Goal: Information Seeking & Learning: Learn about a topic

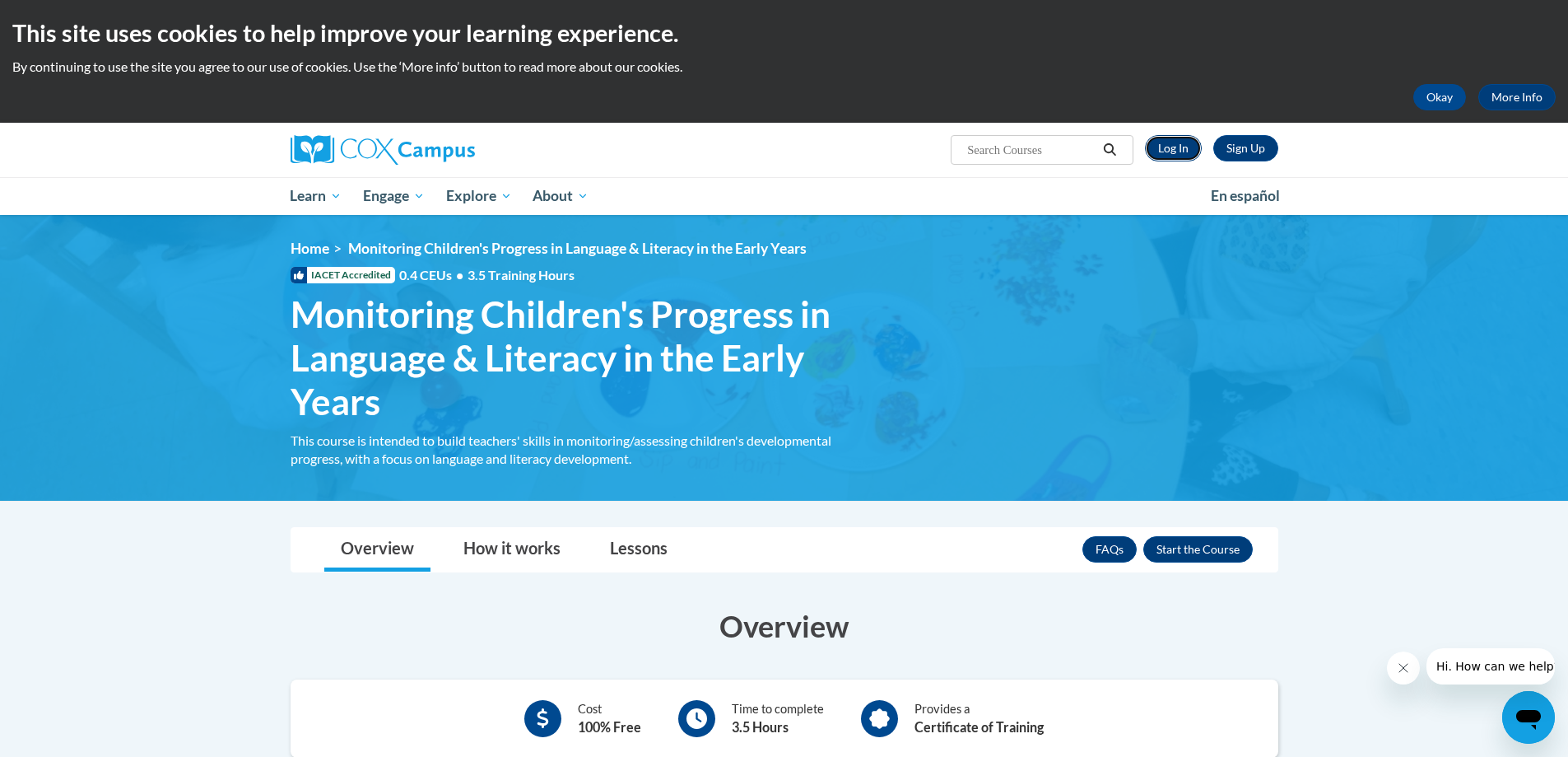
click at [1188, 148] on link "Log In" at bounding box center [1173, 148] width 57 height 26
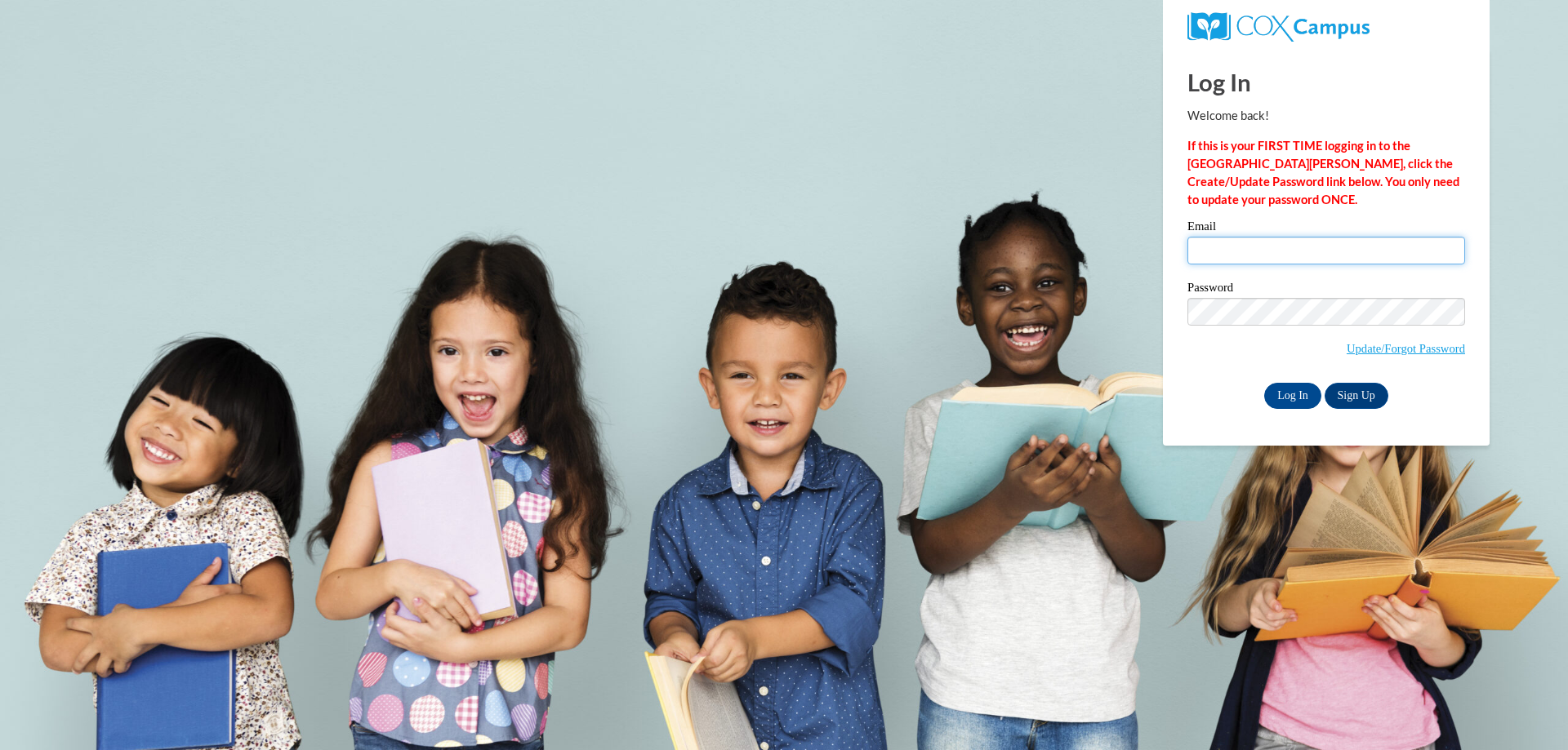
click at [1262, 250] on input "Email" at bounding box center [1325, 251] width 278 height 28
type input "rnskip@gmail.com"
click at [1294, 396] on input "Log In" at bounding box center [1293, 396] width 57 height 26
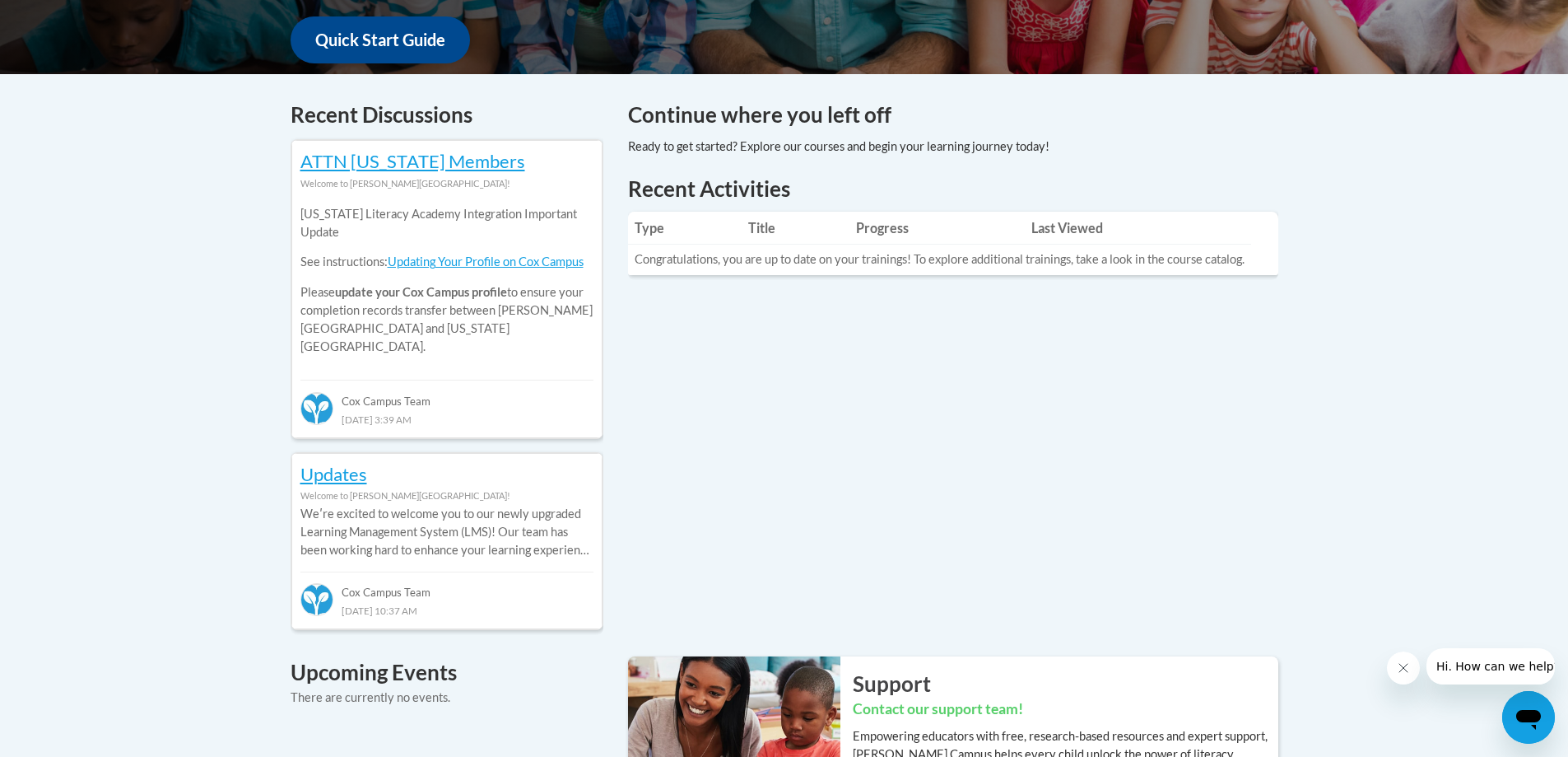
scroll to position [659, 0]
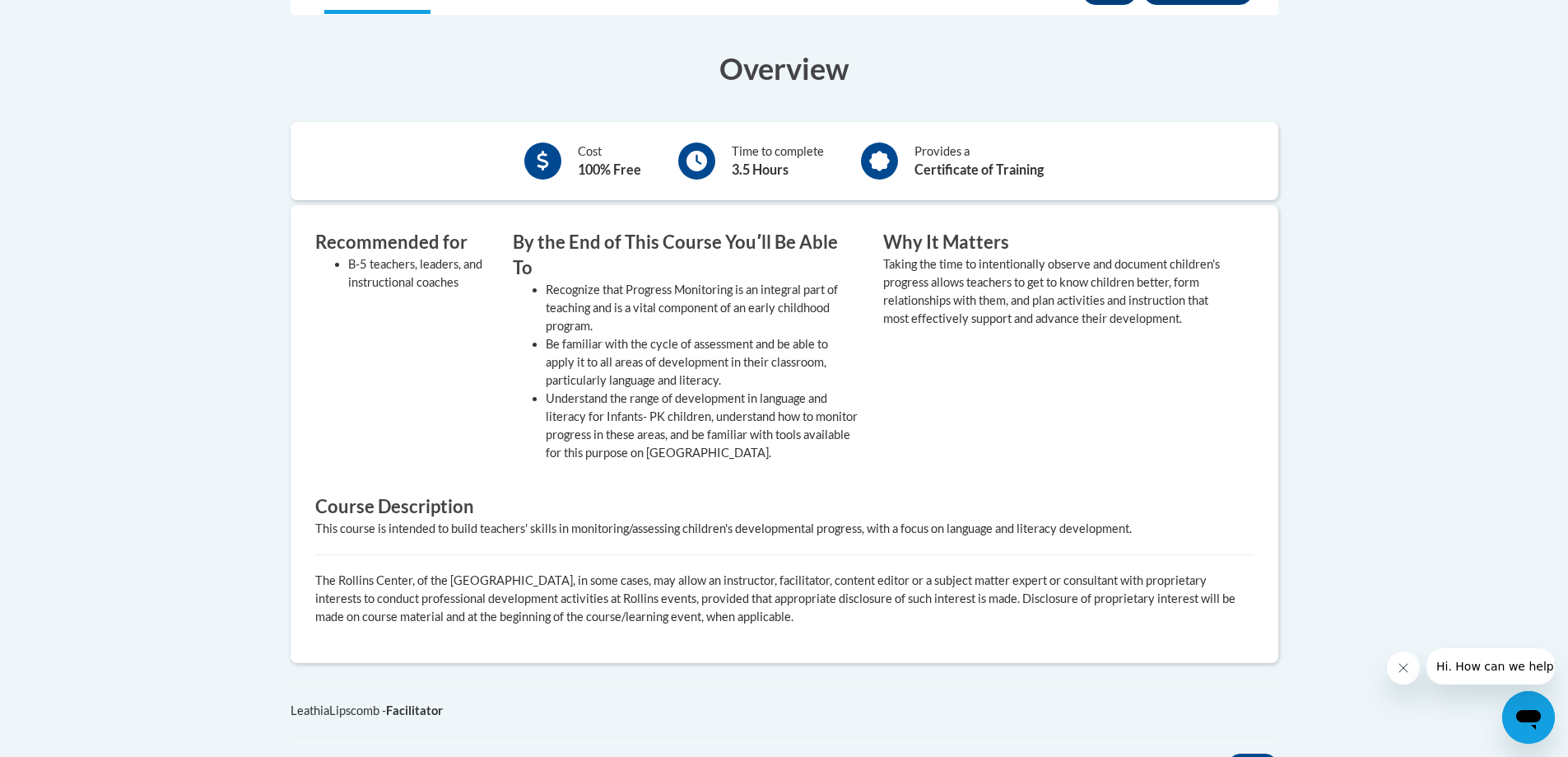
scroll to position [330, 0]
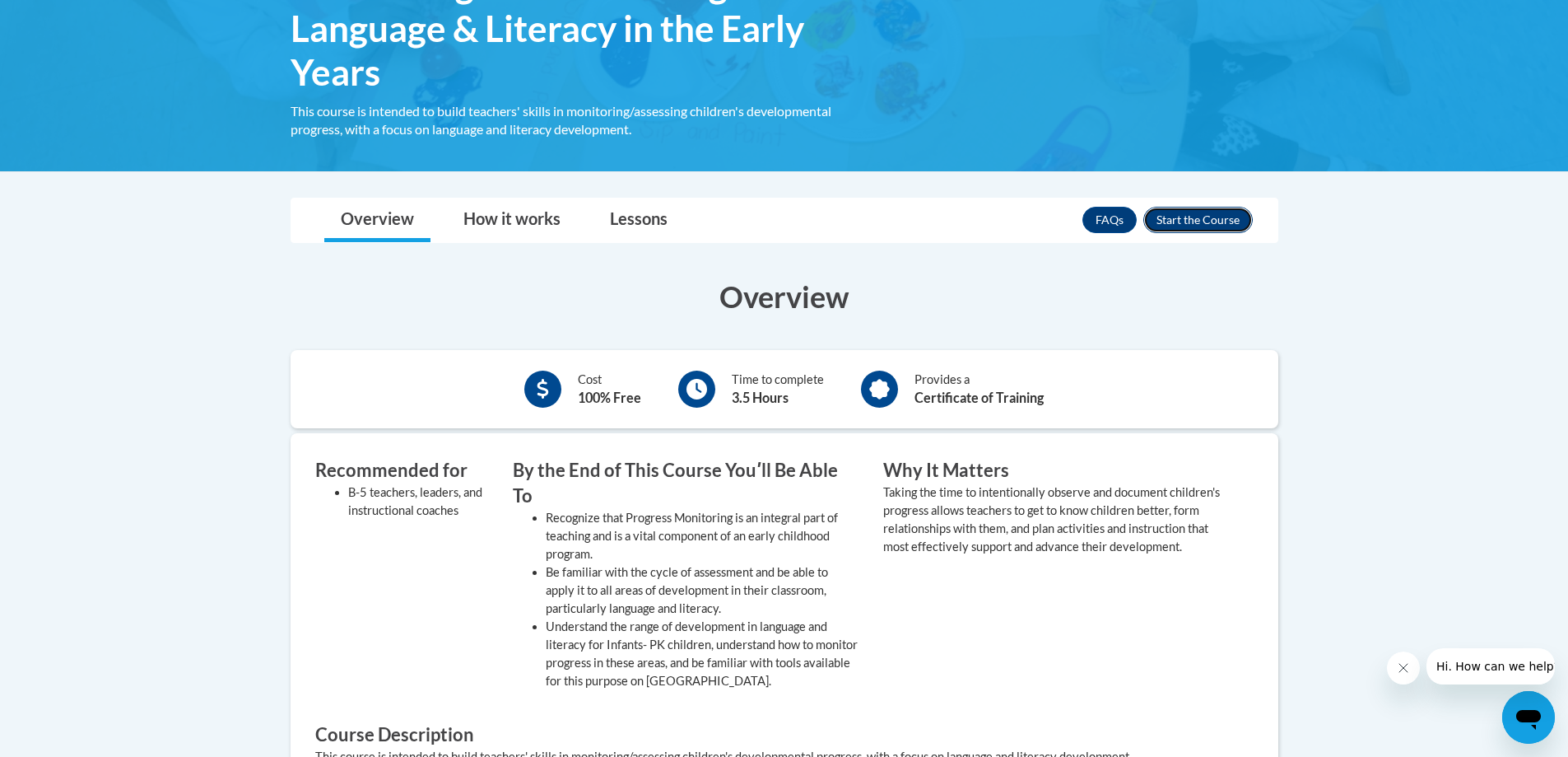
click at [1178, 226] on button "Enroll" at bounding box center [1199, 220] width 110 height 26
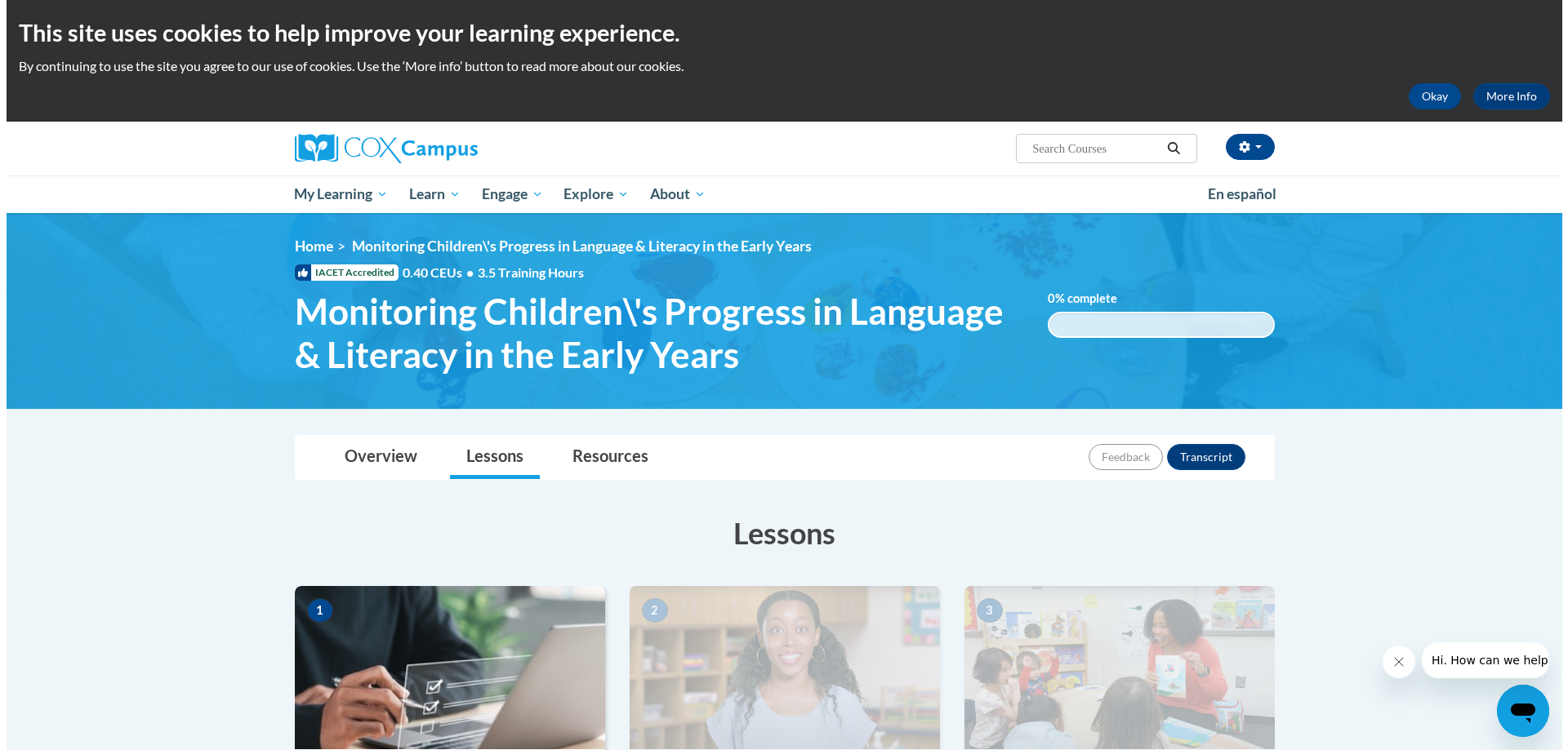
scroll to position [408, 0]
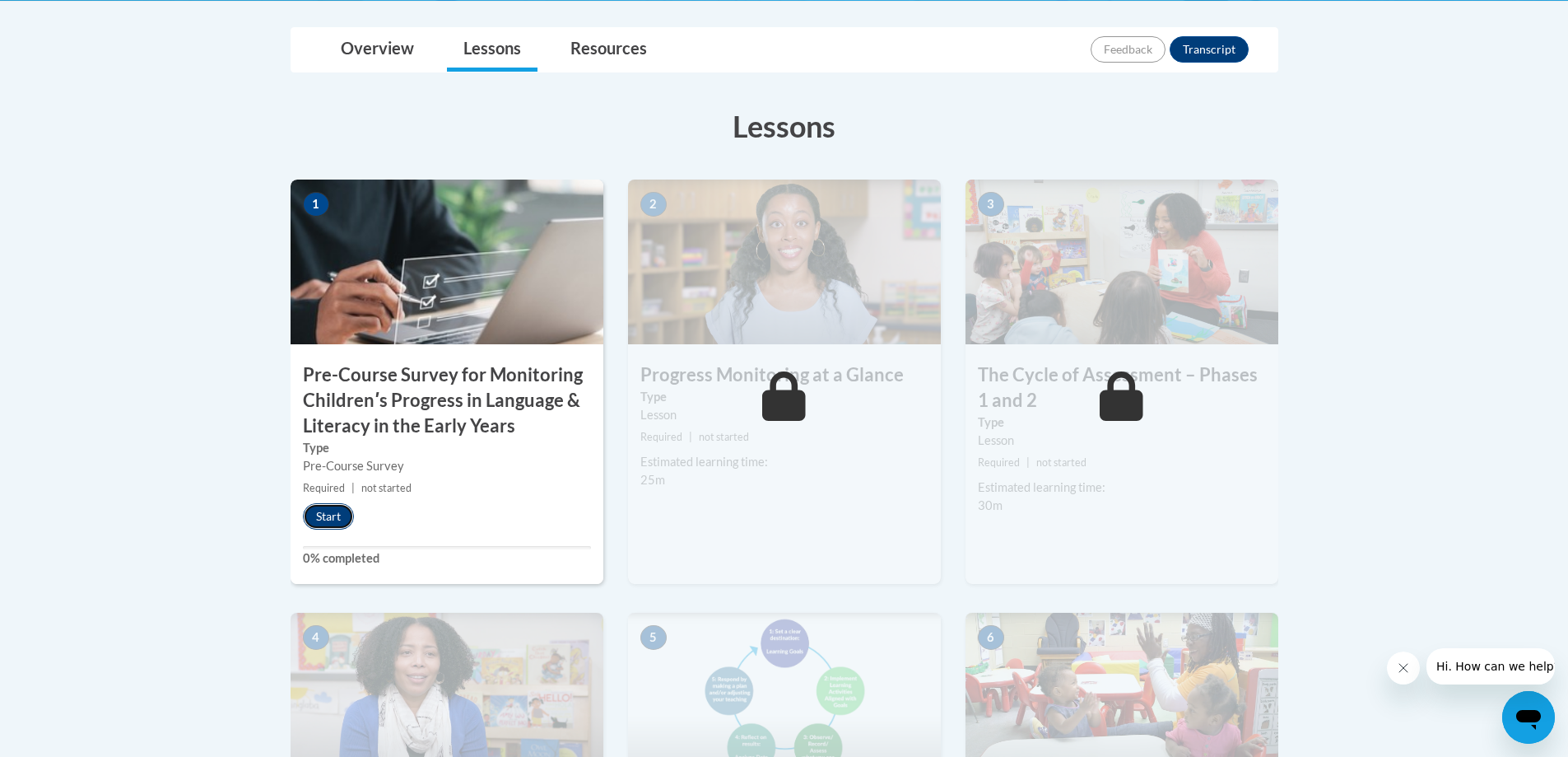
click at [332, 517] on button "Start" at bounding box center [328, 517] width 51 height 26
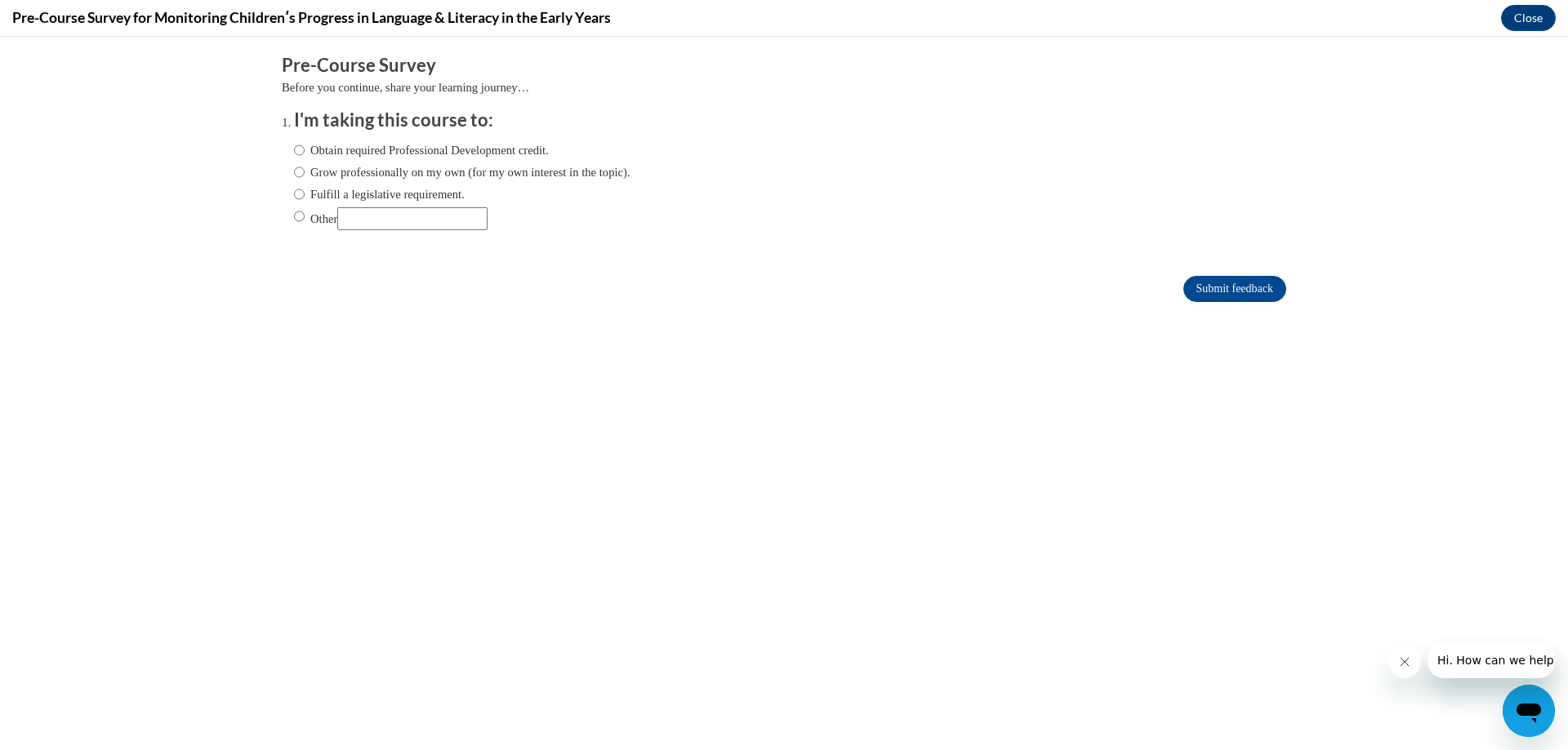
scroll to position [0, 0]
click at [362, 191] on label "Fulfill a legislative requirement." at bounding box center [378, 194] width 171 height 18
click at [305, 191] on input "Fulfill a legislative requirement." at bounding box center [299, 194] width 11 height 18
radio input "true"
click at [359, 175] on label "Grow professionally on my own (for my own interest in the topic)." at bounding box center [461, 172] width 337 height 18
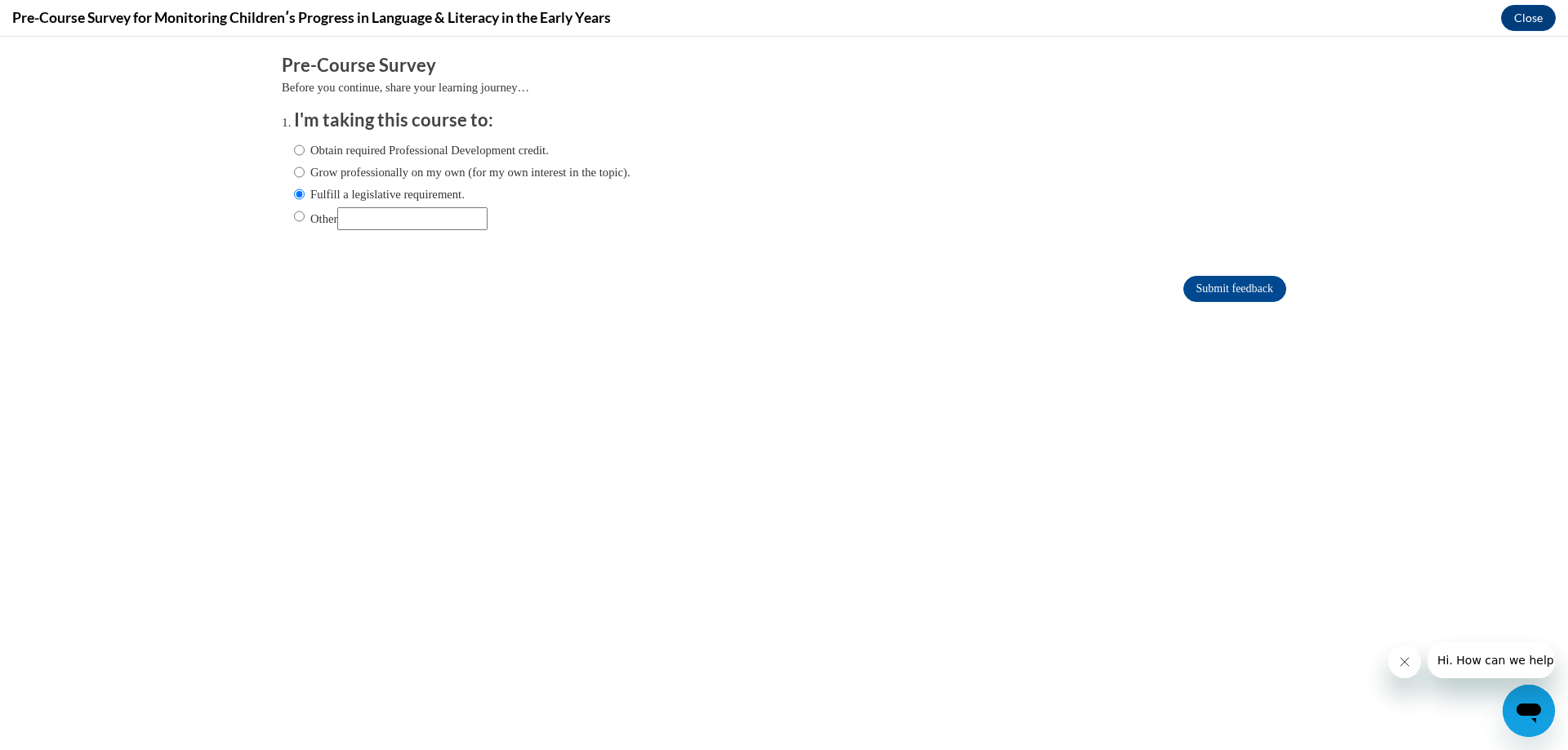
click at [305, 175] on input "Grow professionally on my own (for my own interest in the topic)." at bounding box center [299, 172] width 11 height 18
radio input "true"
click at [362, 146] on label "Obtain required Professional Development credit." at bounding box center [421, 149] width 255 height 18
click at [305, 146] on input "Obtain required Professional Development credit." at bounding box center [299, 149] width 11 height 18
radio input "true"
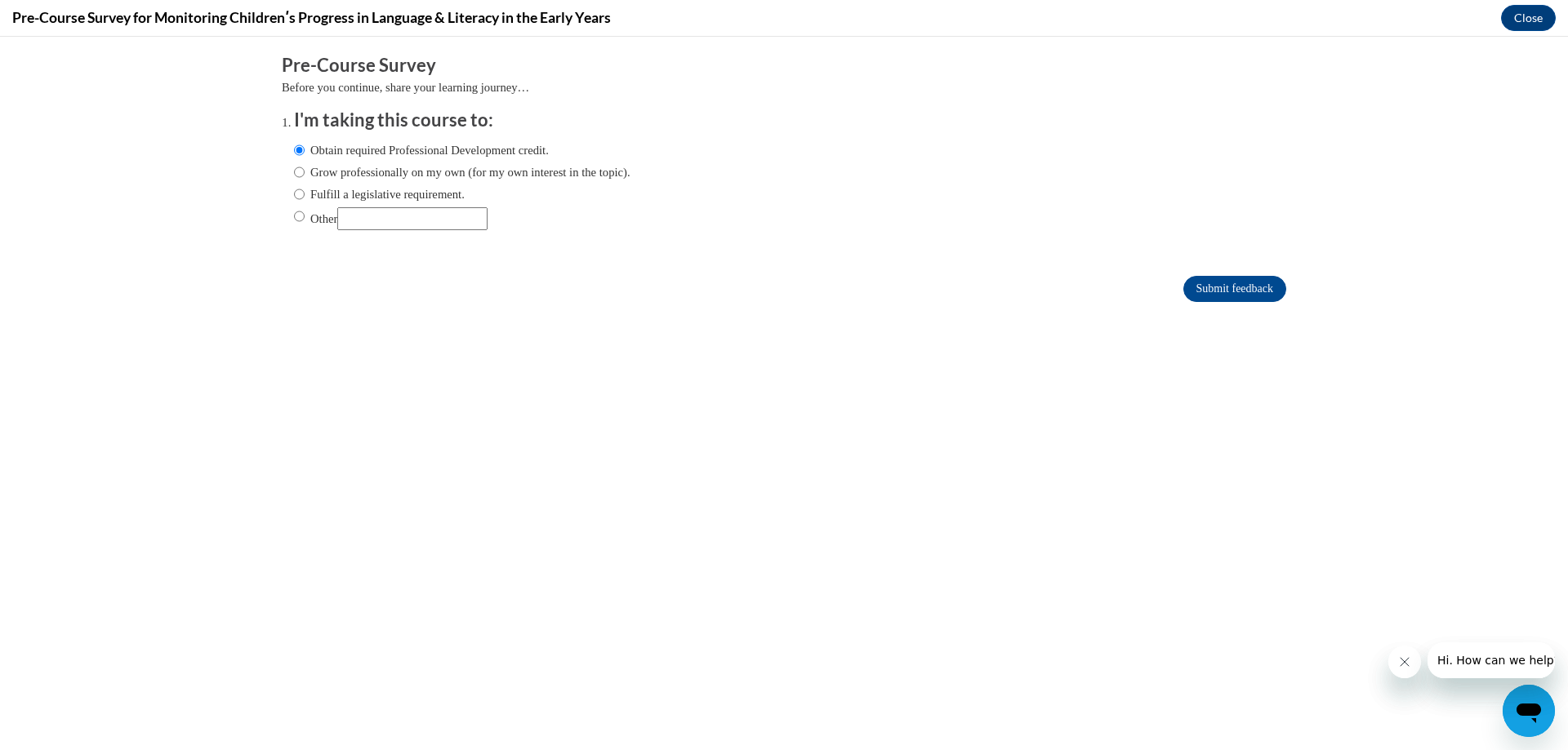
click at [396, 176] on label "Grow professionally on my own (for my own interest in the topic)." at bounding box center [461, 172] width 337 height 18
click at [305, 176] on input "Grow professionally on my own (for my own interest in the topic)." at bounding box center [299, 172] width 11 height 18
radio input "true"
click at [1197, 279] on input "Submit feedback" at bounding box center [1234, 289] width 102 height 26
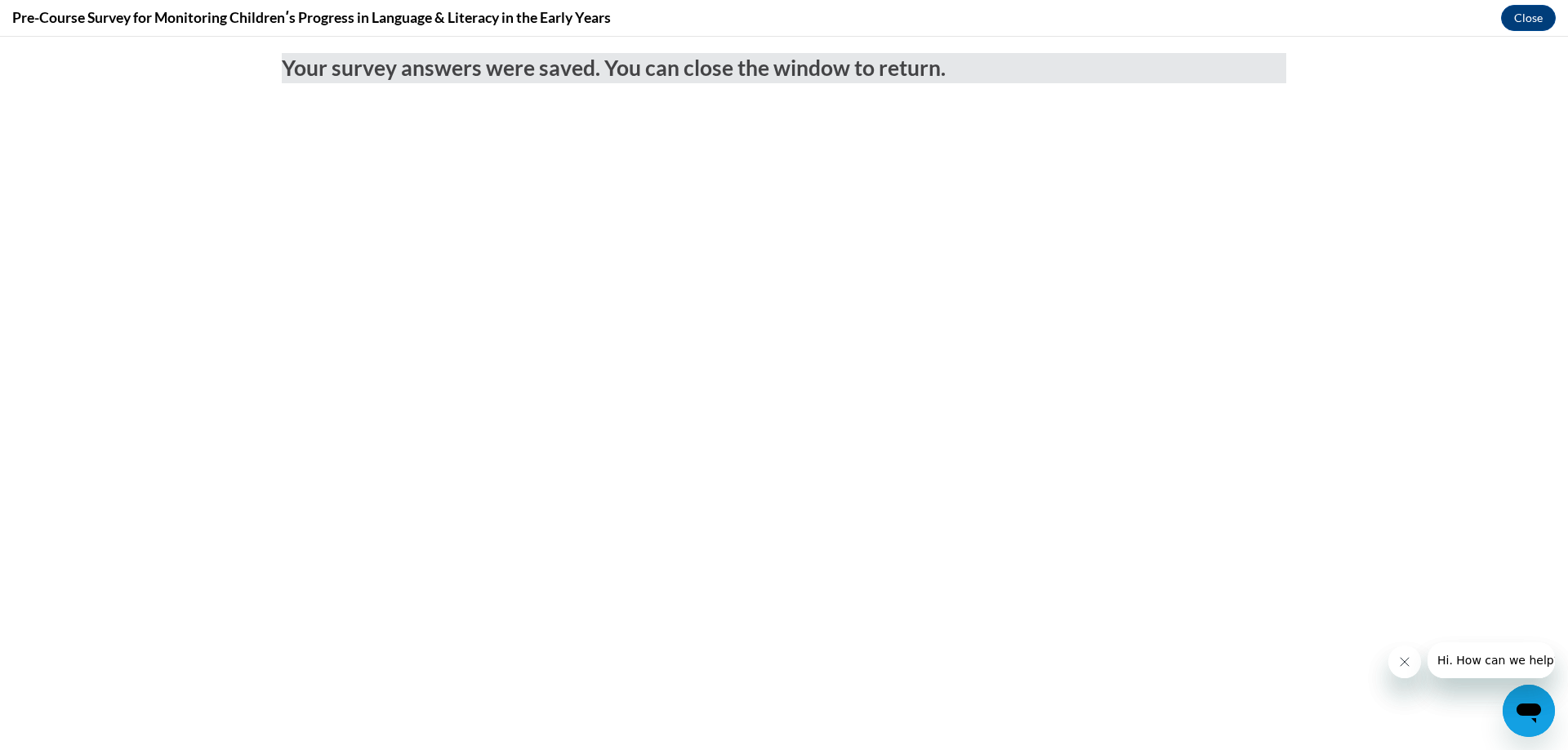
click at [663, 237] on body "Your survey answers were saved. You can close the window to return." at bounding box center [784, 393] width 1568 height 713
click at [1405, 653] on button "Close message from company" at bounding box center [1403, 661] width 32 height 32
drag, startPoint x: 1403, startPoint y: 663, endPoint x: 1401, endPoint y: 649, distance: 14.1
click at [1402, 663] on icon "Close message from company" at bounding box center [1404, 661] width 13 height 13
click at [1511, 20] on button "Close" at bounding box center [1527, 18] width 54 height 26
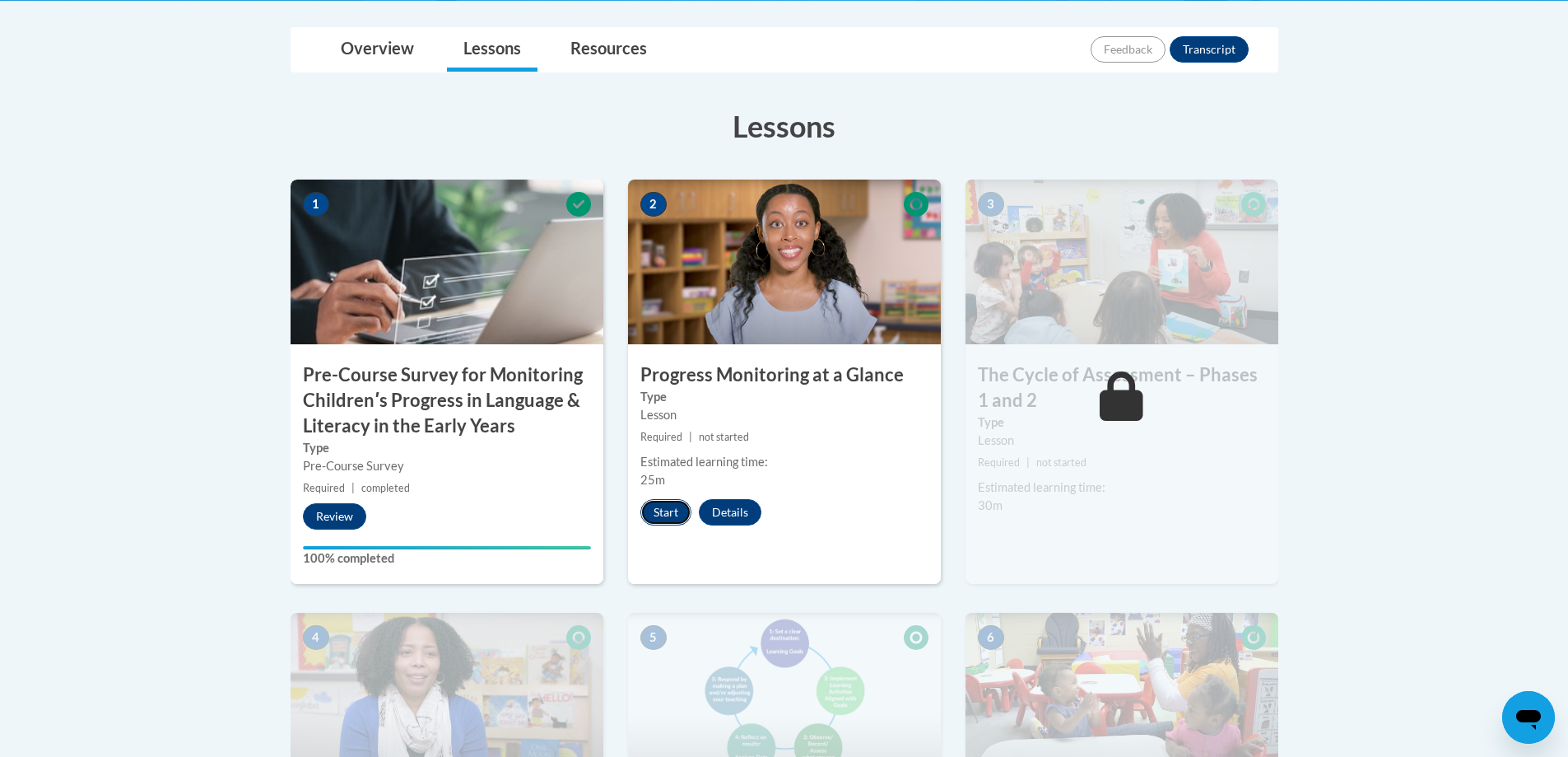
click at [675, 511] on button "Start" at bounding box center [665, 512] width 51 height 26
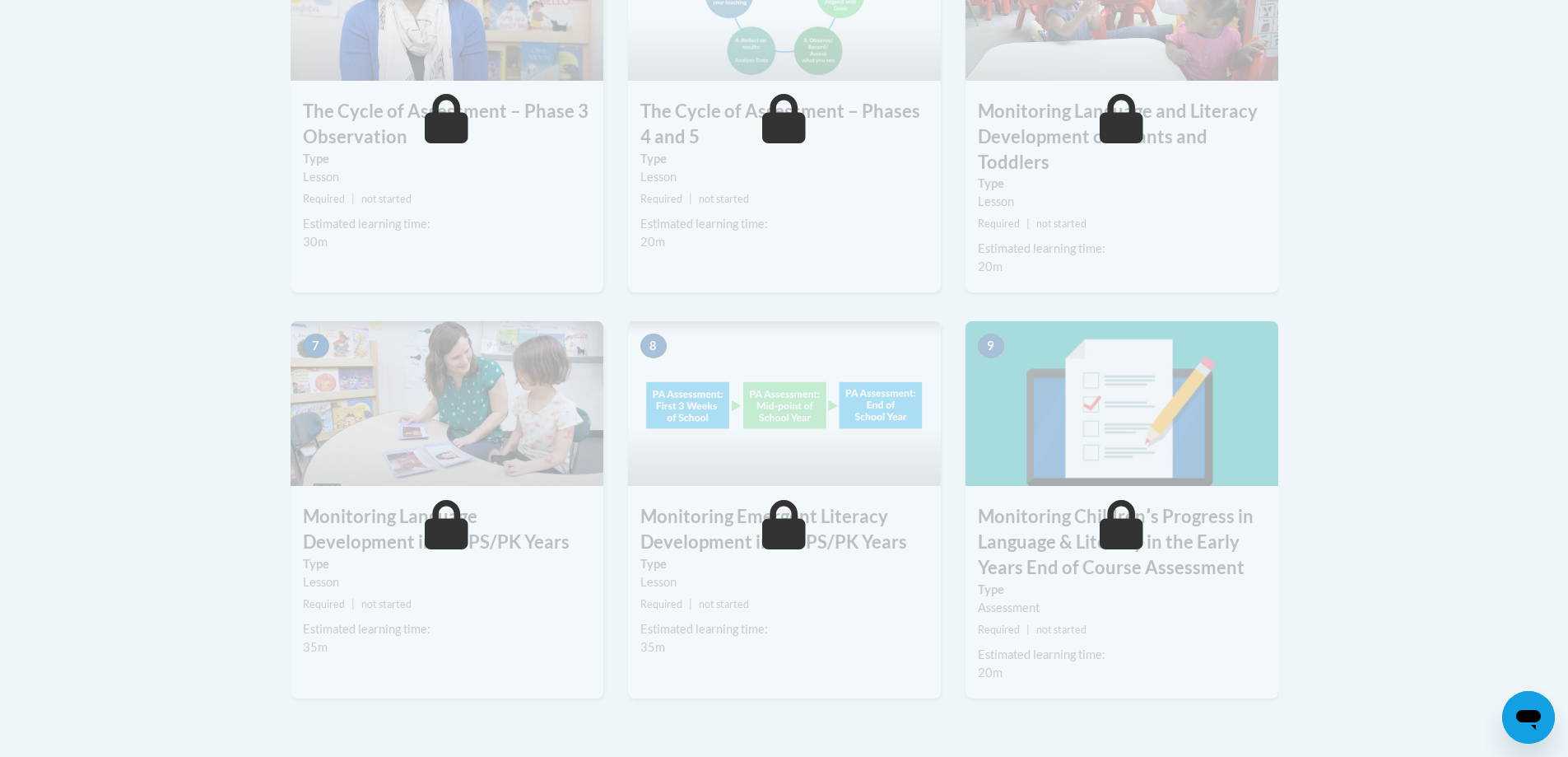
scroll to position [1142, 0]
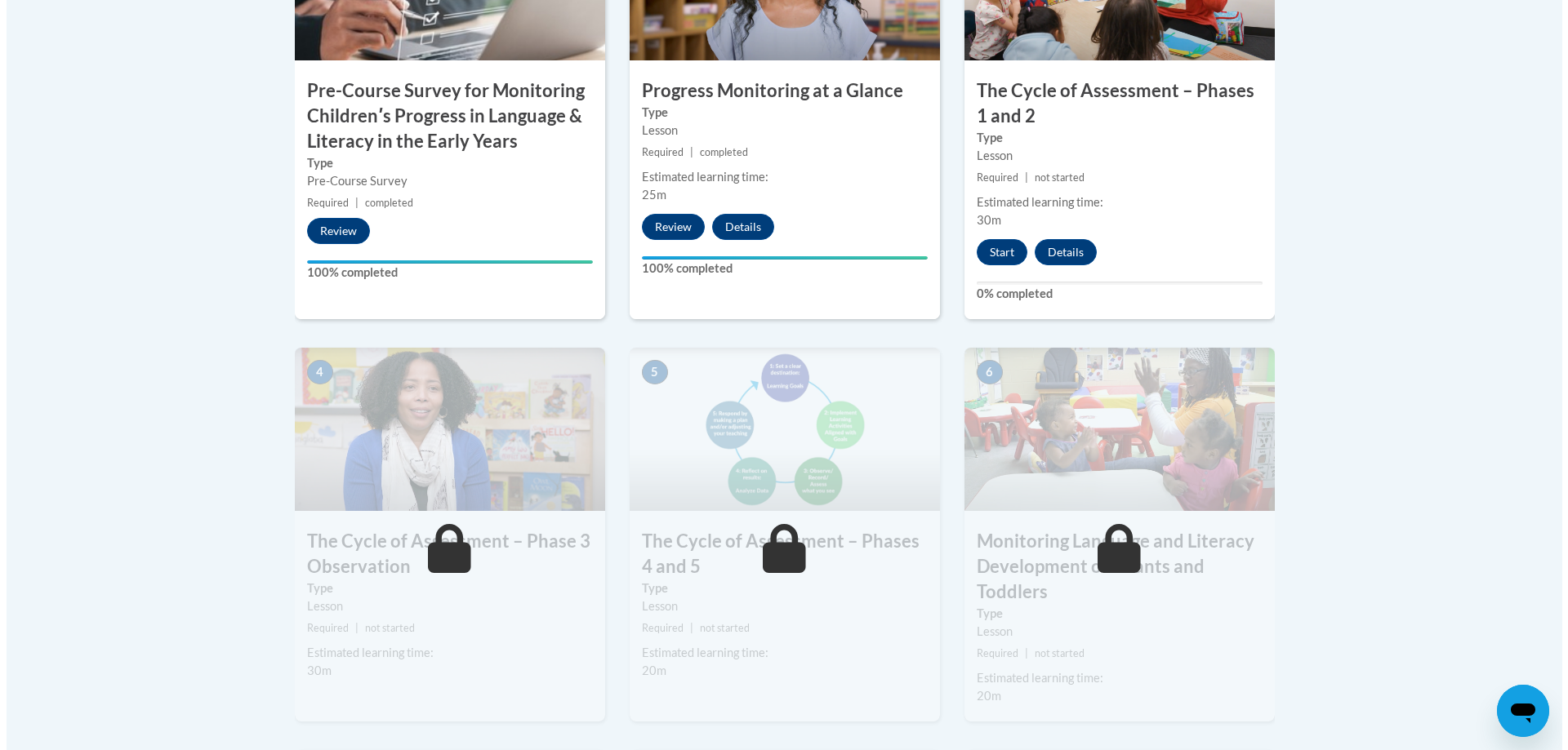
scroll to position [571, 0]
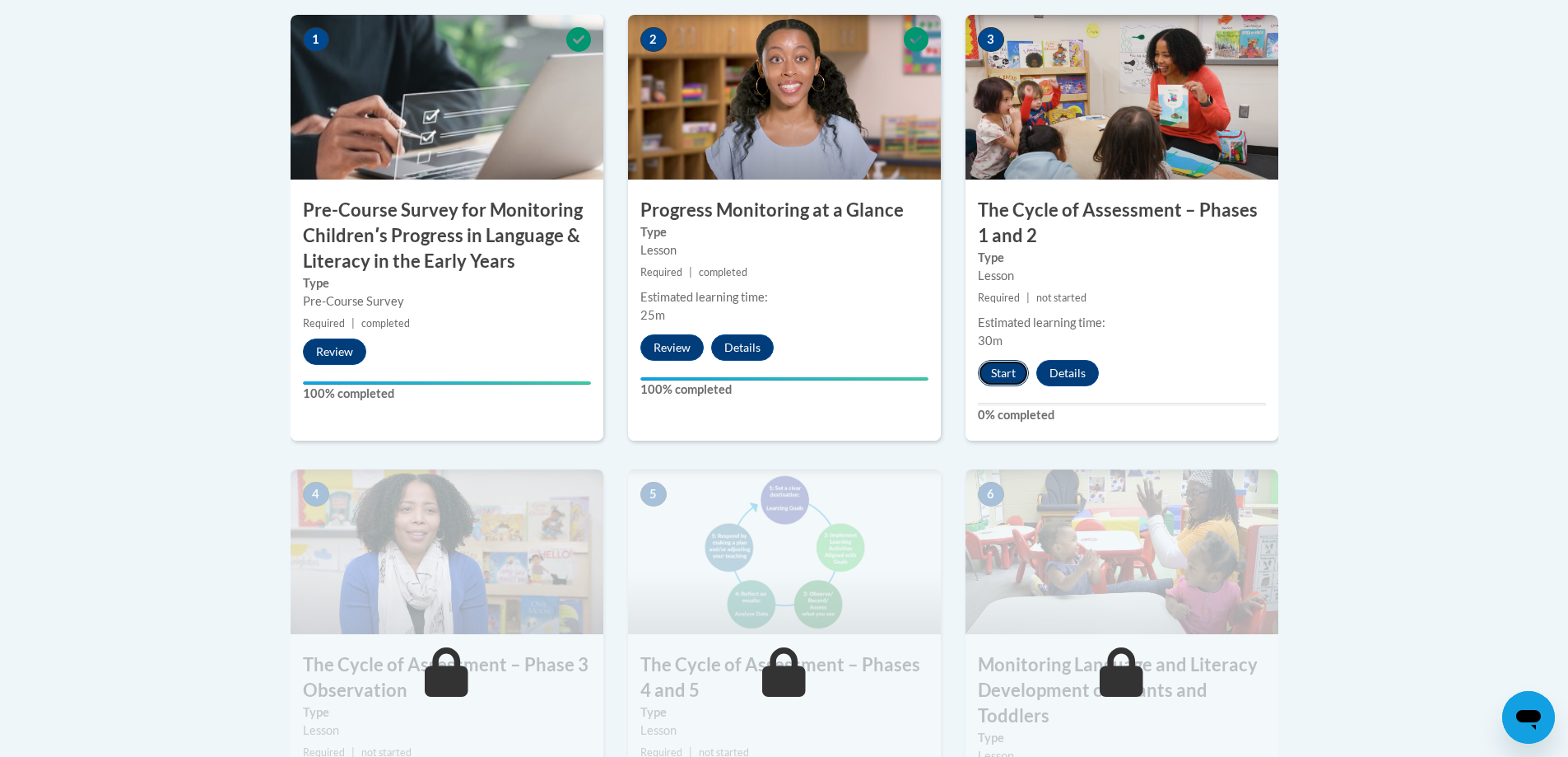
click at [997, 377] on button "Start" at bounding box center [1003, 373] width 51 height 26
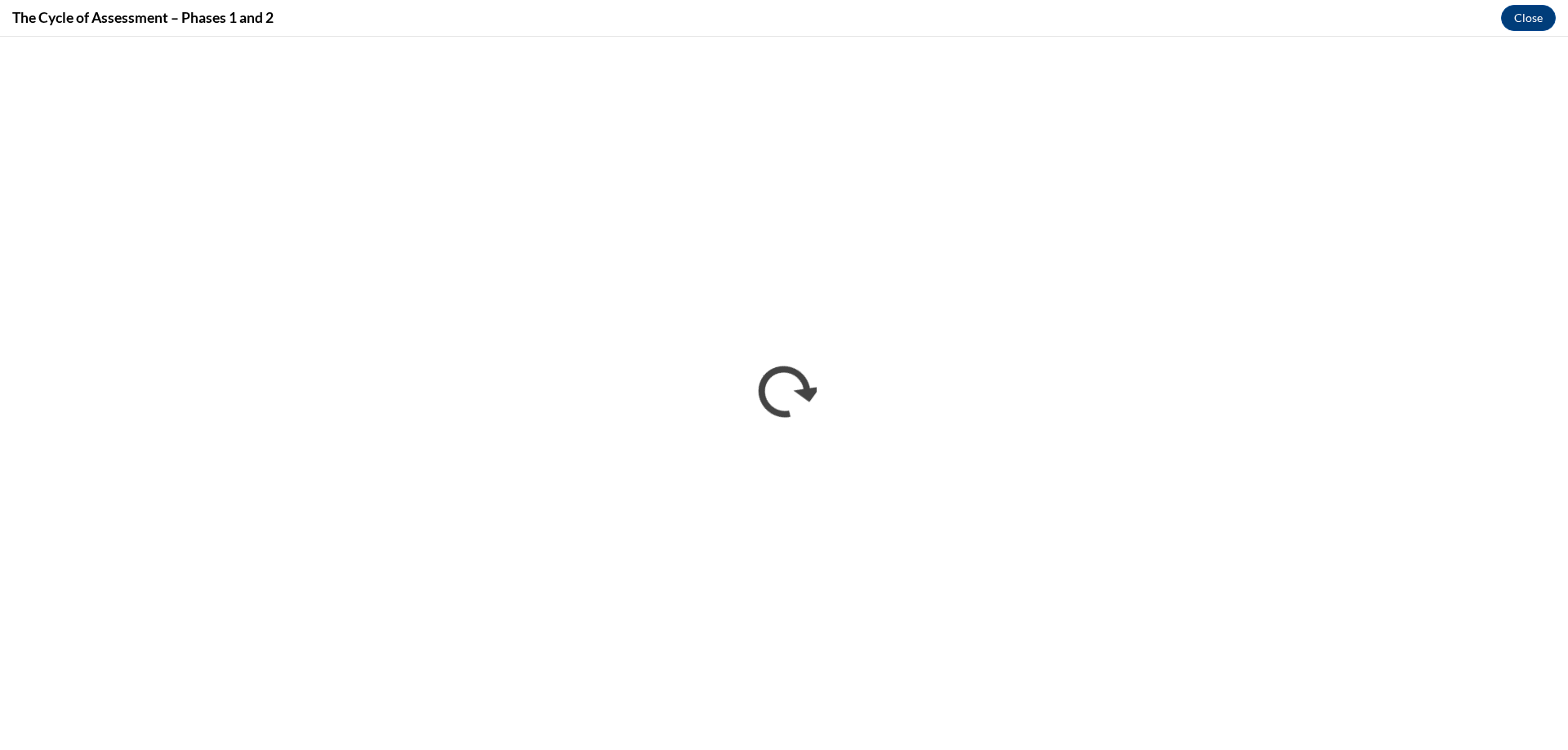
scroll to position [0, 0]
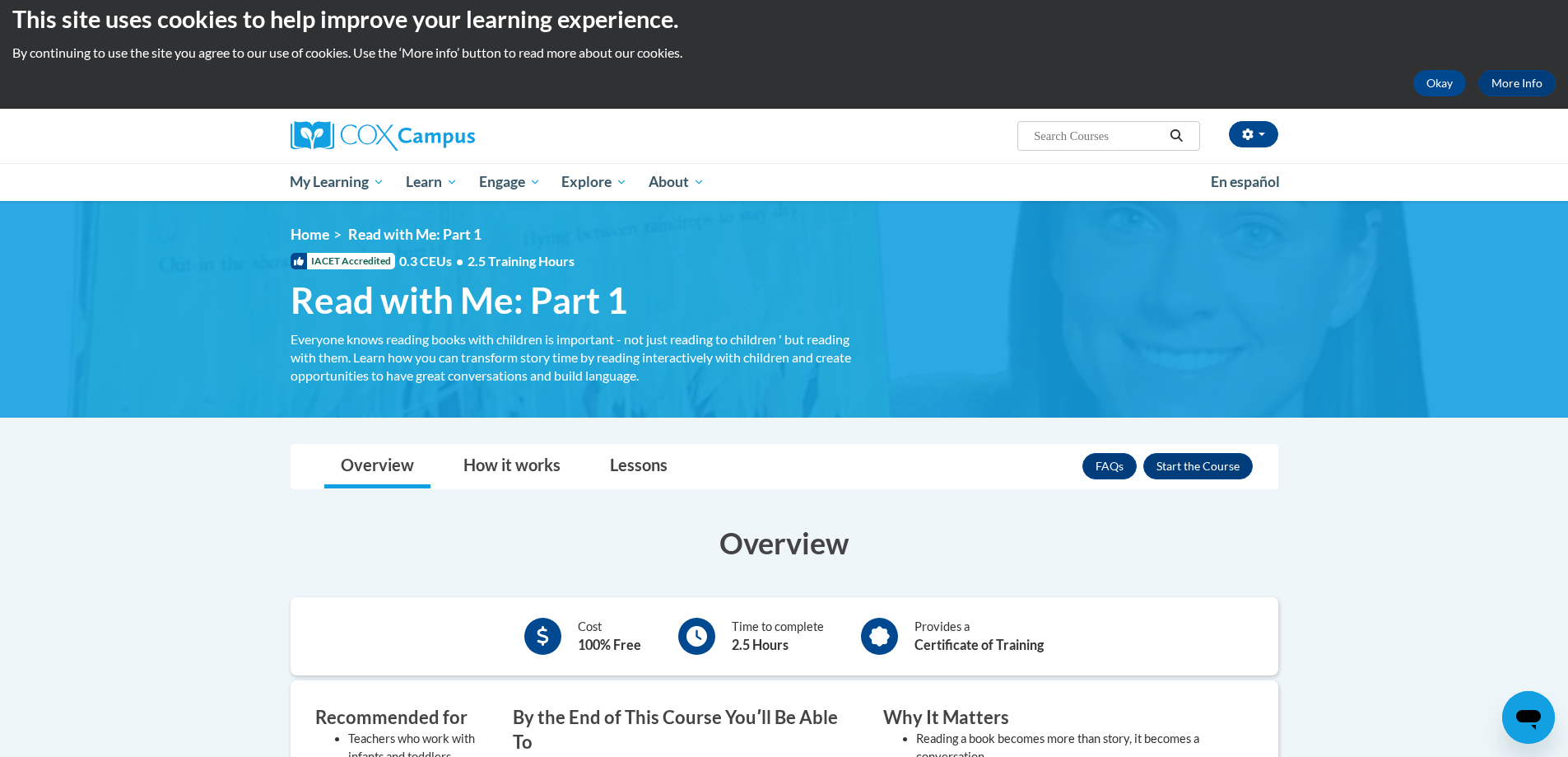
scroll to position [412, 0]
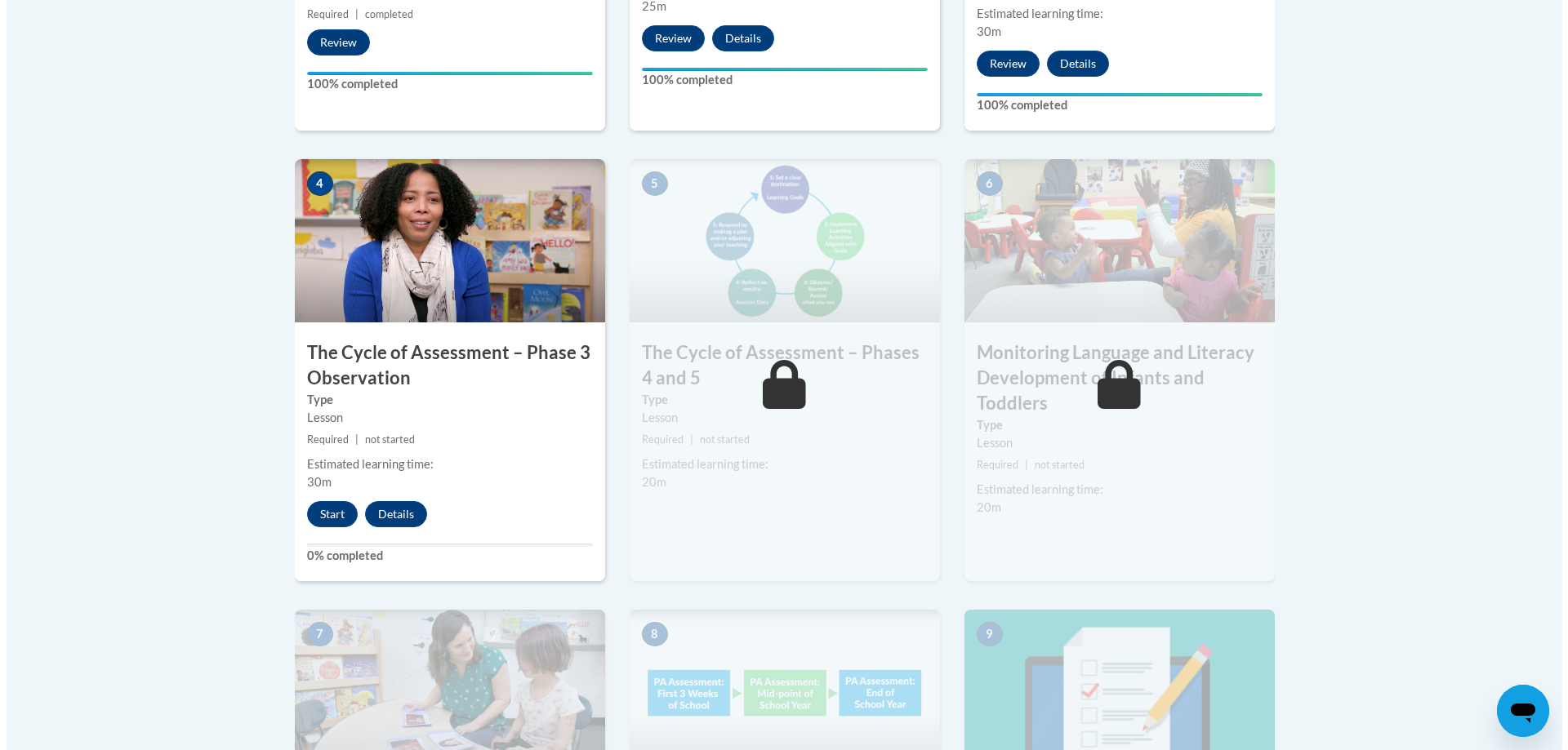
scroll to position [816, 0]
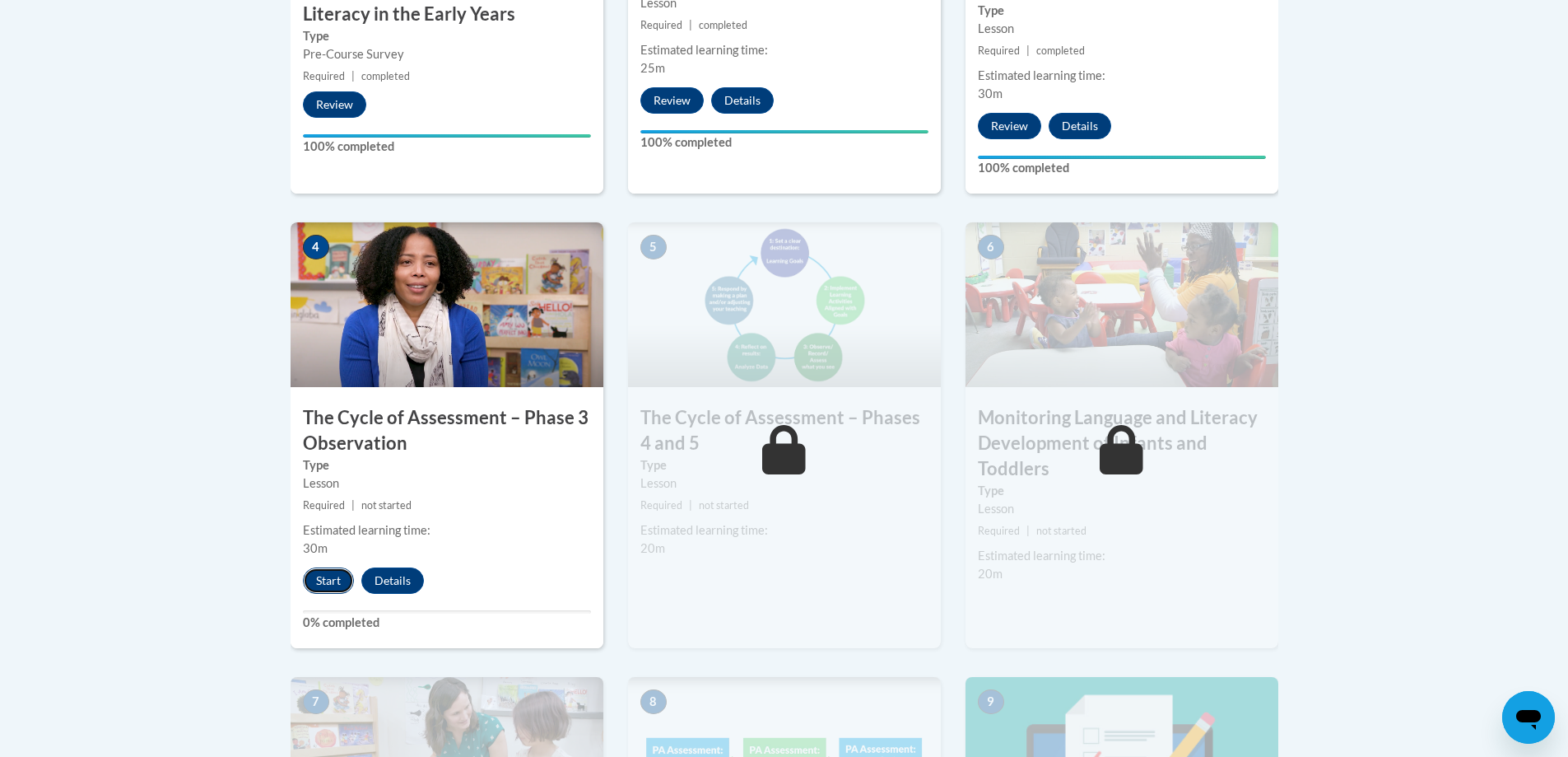
click at [331, 582] on button "Start" at bounding box center [328, 581] width 51 height 26
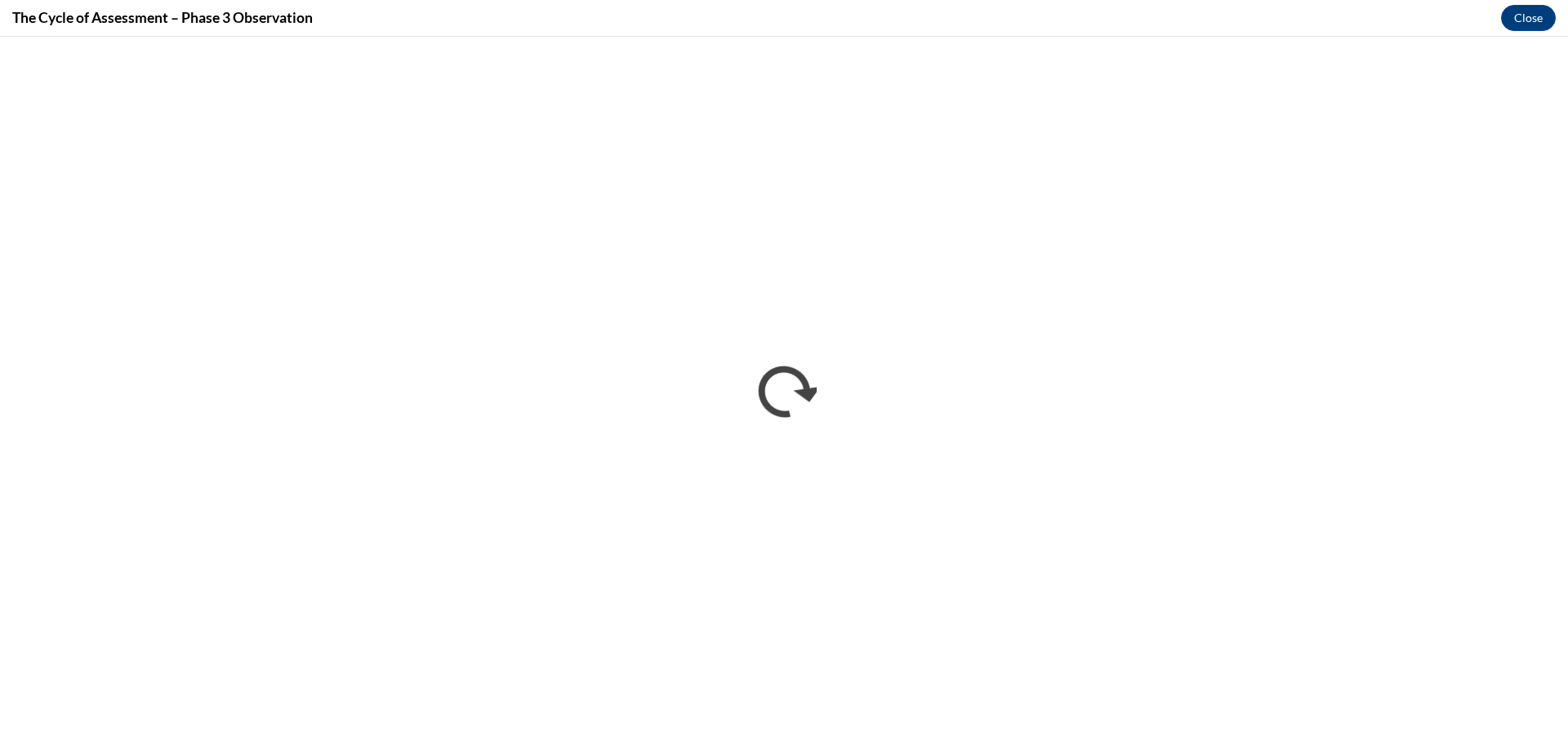
scroll to position [0, 0]
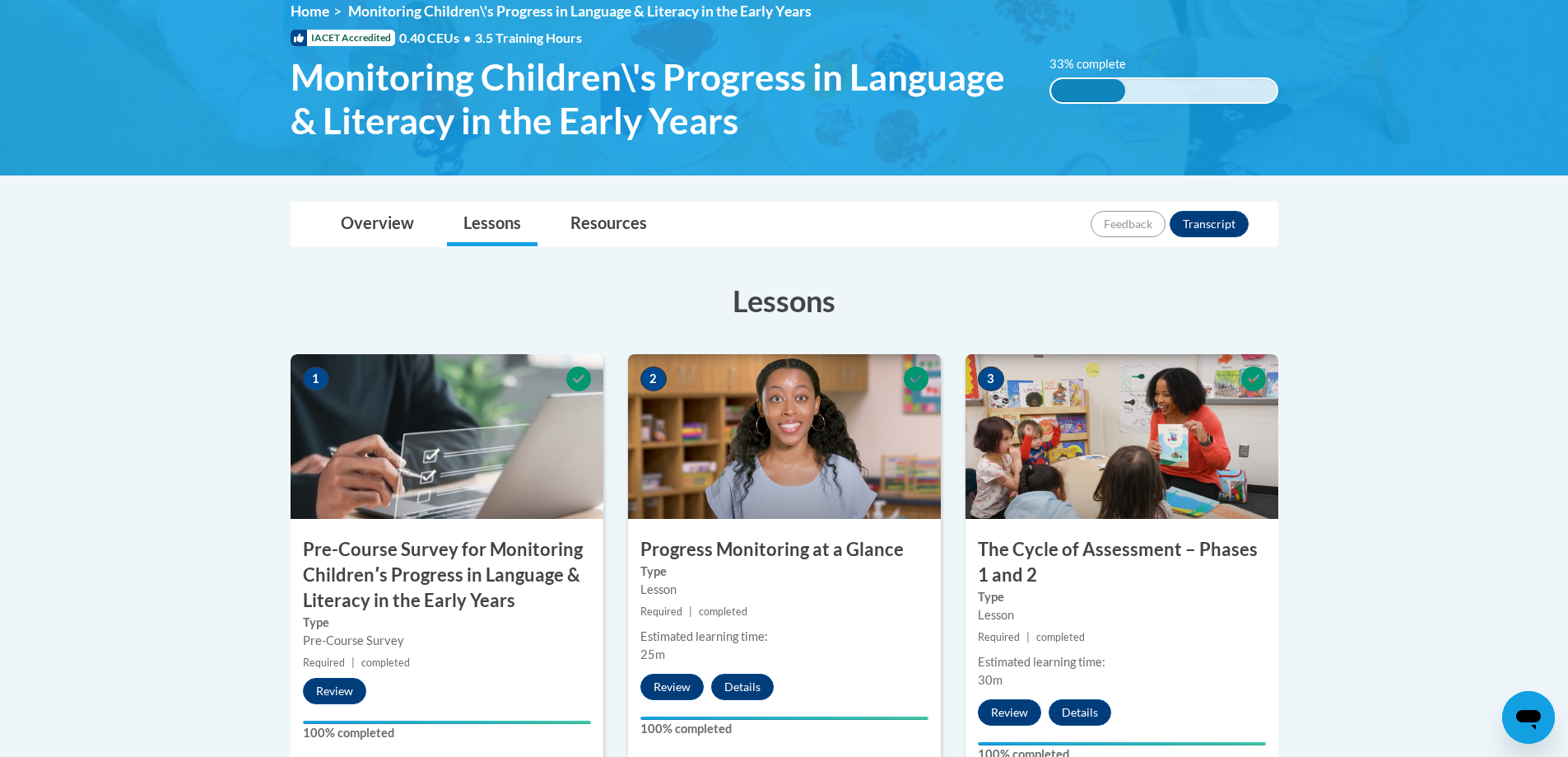
scroll to position [224, 0]
